Goal: Navigation & Orientation: Find specific page/section

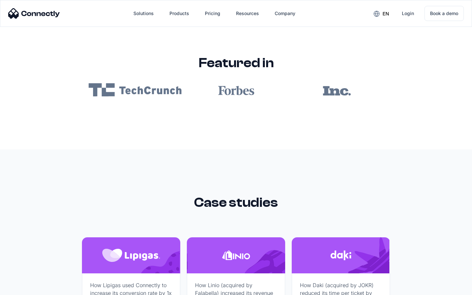
scroll to position [3921, 0]
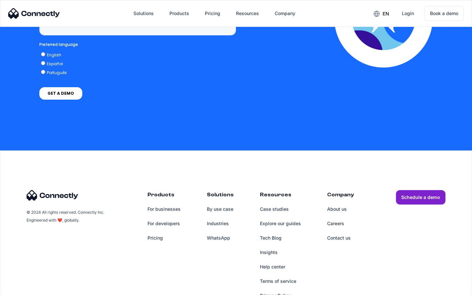
scroll to position [1667, 0]
